Goal: Book appointment/travel/reservation

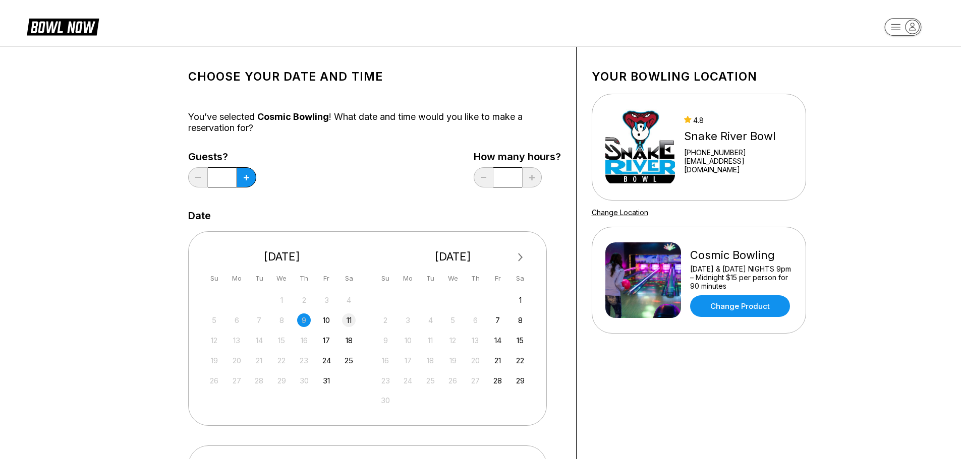
click at [345, 319] on div "11" at bounding box center [349, 321] width 14 height 14
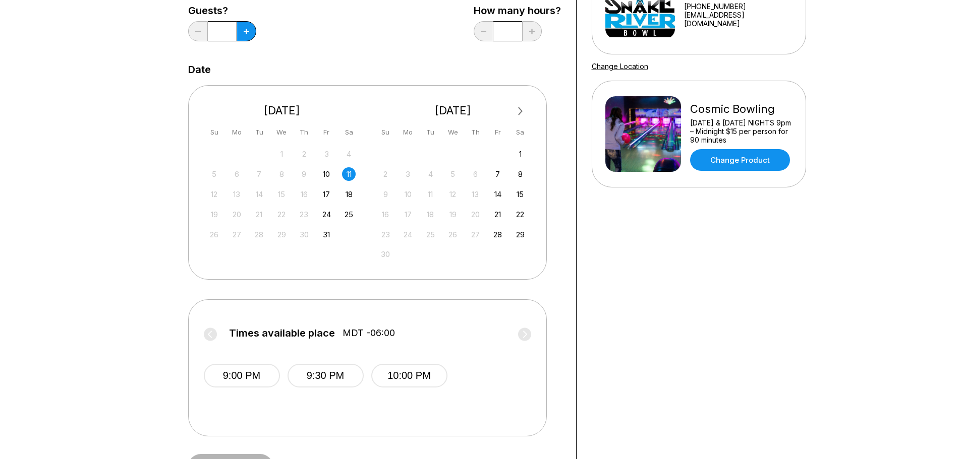
scroll to position [101, 0]
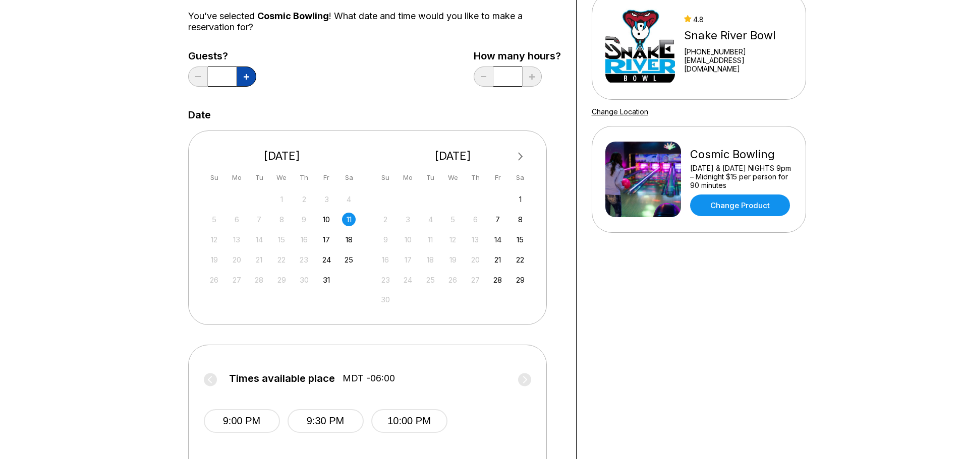
click at [249, 83] on button at bounding box center [247, 77] width 20 height 20
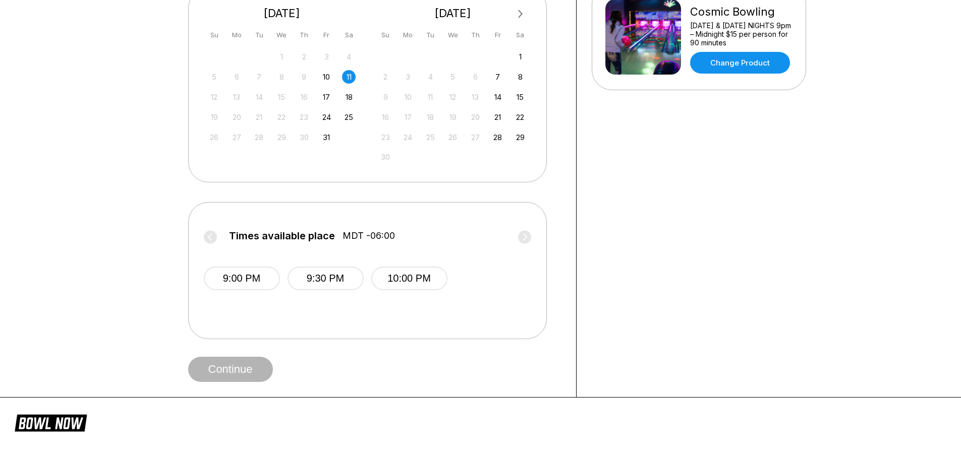
scroll to position [252, 0]
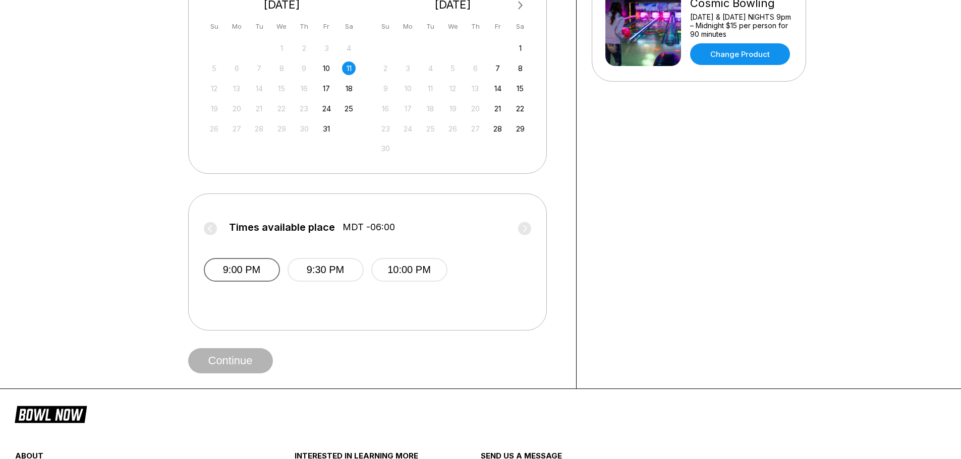
click at [252, 274] on button "9:00 PM" at bounding box center [242, 270] width 76 height 24
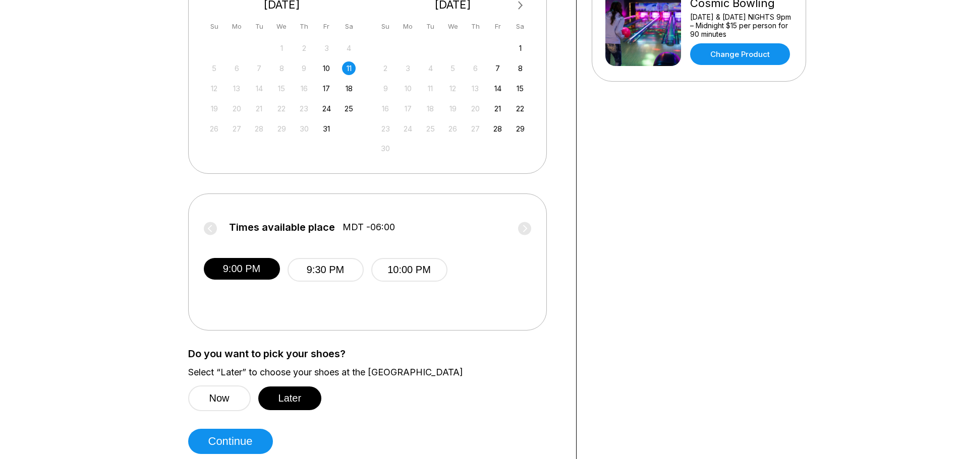
drag, startPoint x: 333, startPoint y: 384, endPoint x: 386, endPoint y: 414, distance: 60.1
drag, startPoint x: 386, startPoint y: 414, endPoint x: 563, endPoint y: 413, distance: 177.5
click at [563, 413] on div "Choose your Date and time You’ve selected Cosmic Bowling ! What date and time w…" at bounding box center [374, 132] width 403 height 675
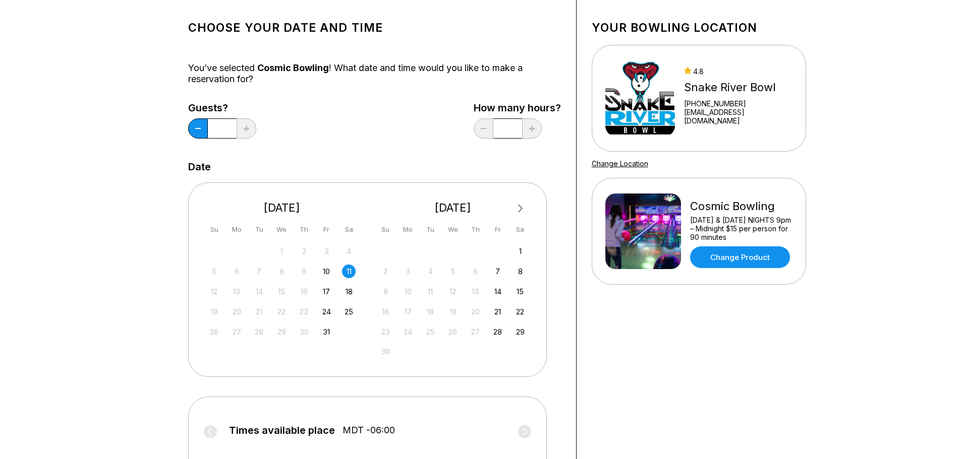
scroll to position [0, 0]
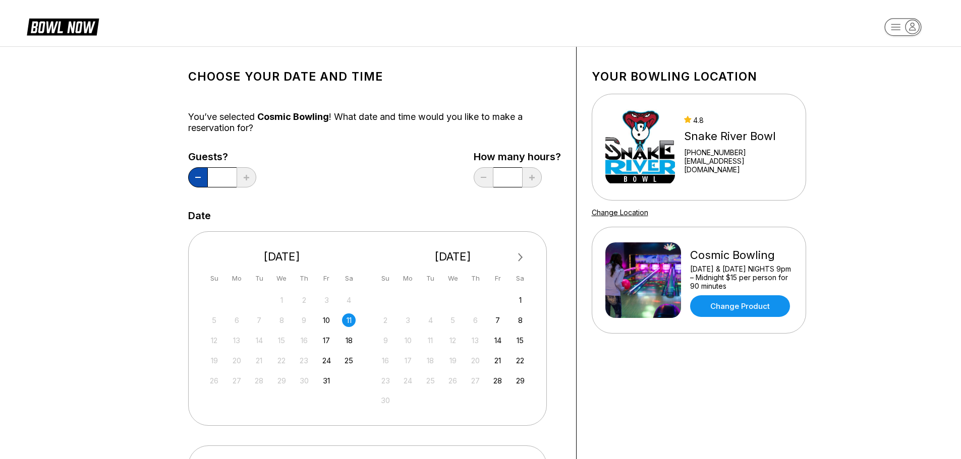
click at [206, 179] on button at bounding box center [198, 177] width 20 height 20
click at [205, 178] on button at bounding box center [198, 177] width 20 height 20
click at [203, 175] on button at bounding box center [198, 177] width 20 height 20
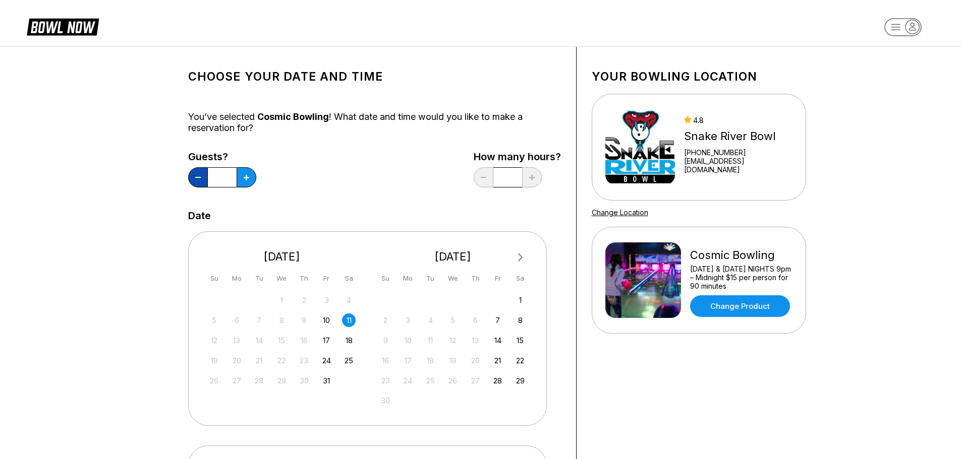
type input "*"
